Goal: Check status

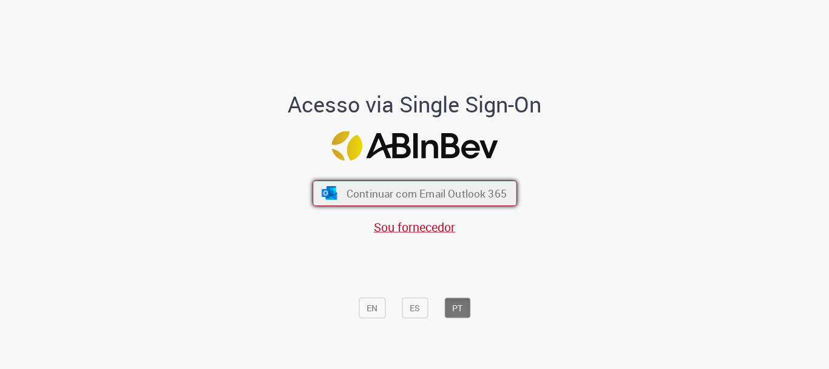
click at [378, 192] on span "Continuar com Email Outlook 365" at bounding box center [426, 193] width 160 height 14
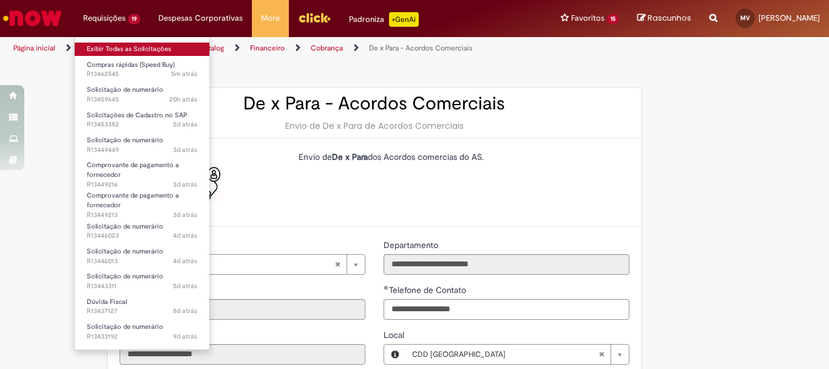
click at [116, 54] on link "Exibir Todas as Solicitações" at bounding box center [142, 49] width 135 height 13
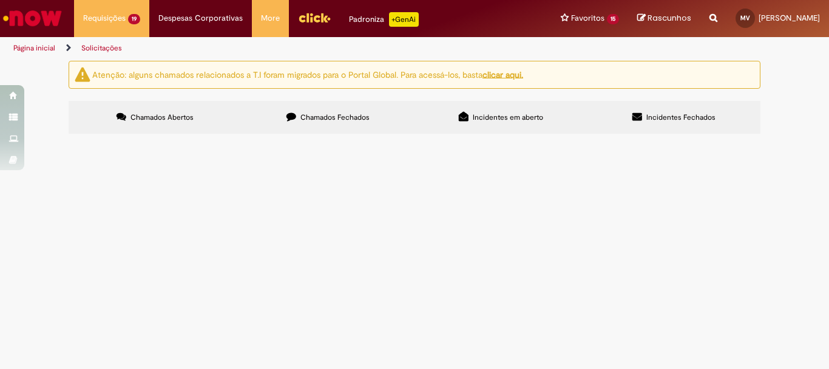
click at [0, 0] on span "Oi time, podem ajudar com esse speed da caixa dagua por favor?" at bounding box center [0, 0] width 0 height 0
click at [0, 0] on span "Compras rápidas (Speed Buy)" at bounding box center [0, 0] width 0 height 0
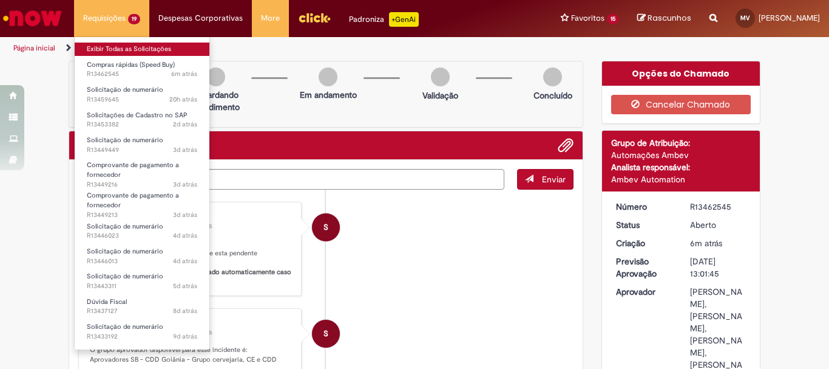
click at [113, 47] on link "Exibir Todas as Solicitações" at bounding box center [142, 49] width 135 height 13
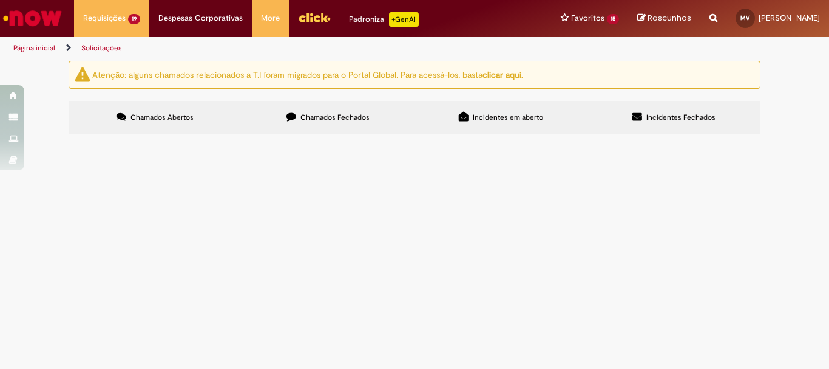
click at [0, 0] on span "Pagamento de acordos comerciais estornados para a rede Super Cei - 202507464582…" at bounding box center [0, 0] width 0 height 0
click at [0, 0] on span "Solicitação de numerário" at bounding box center [0, 0] width 0 height 0
